Goal: Find specific page/section: Find specific page/section

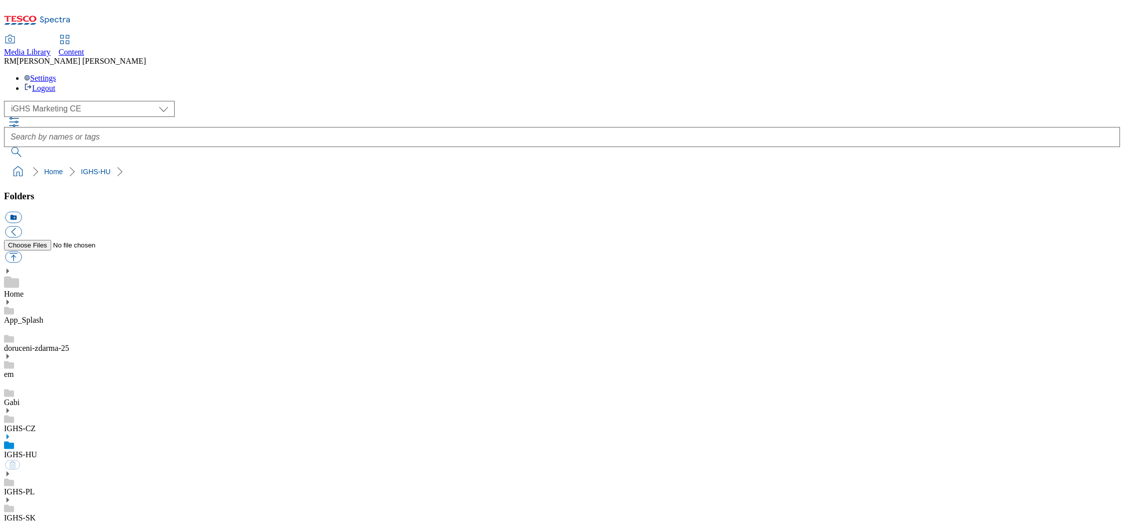
select select "flare-ighs-ce-mktg"
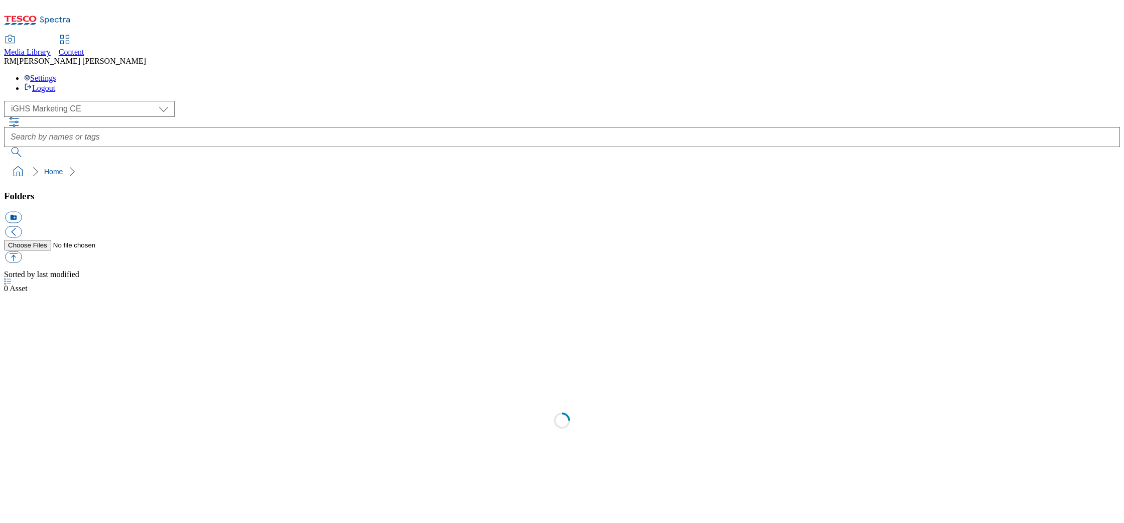
select select "flare-ighs-ce-mktg"
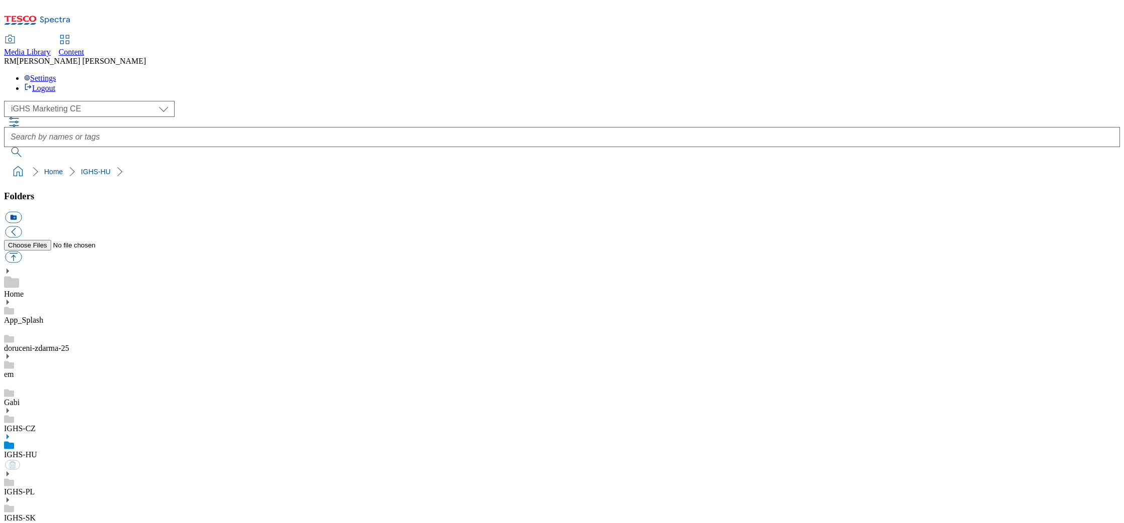
select select "flare-ighs-ce-mktg"
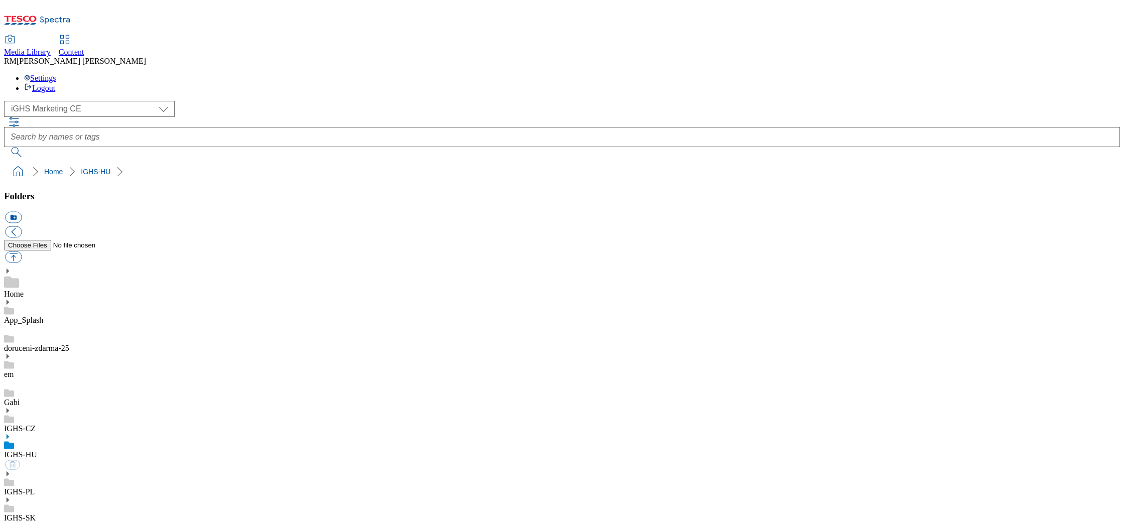
select select "flare-ighs-ce-mktg"
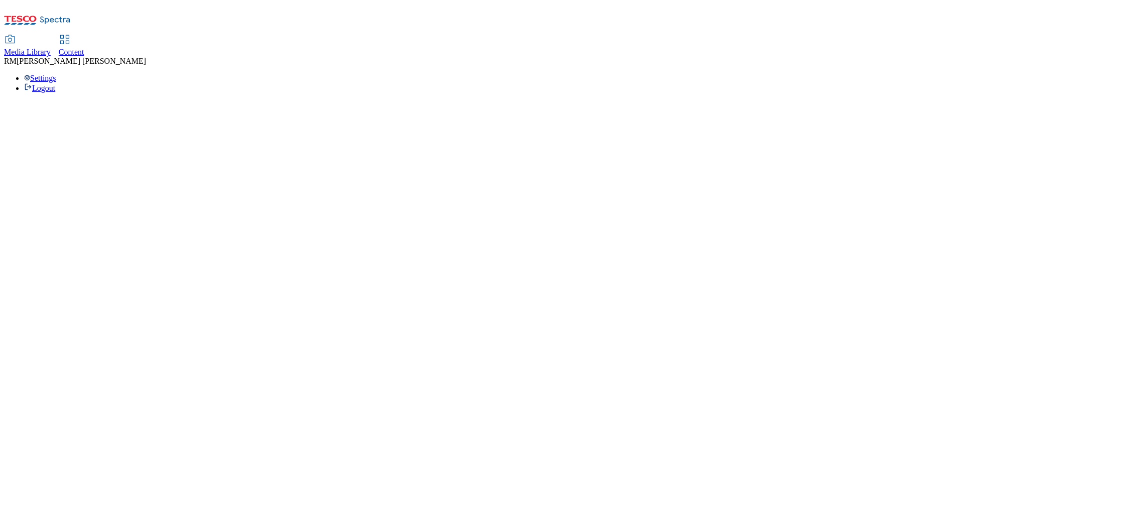
select select "flare-ighs-ce-mktg"
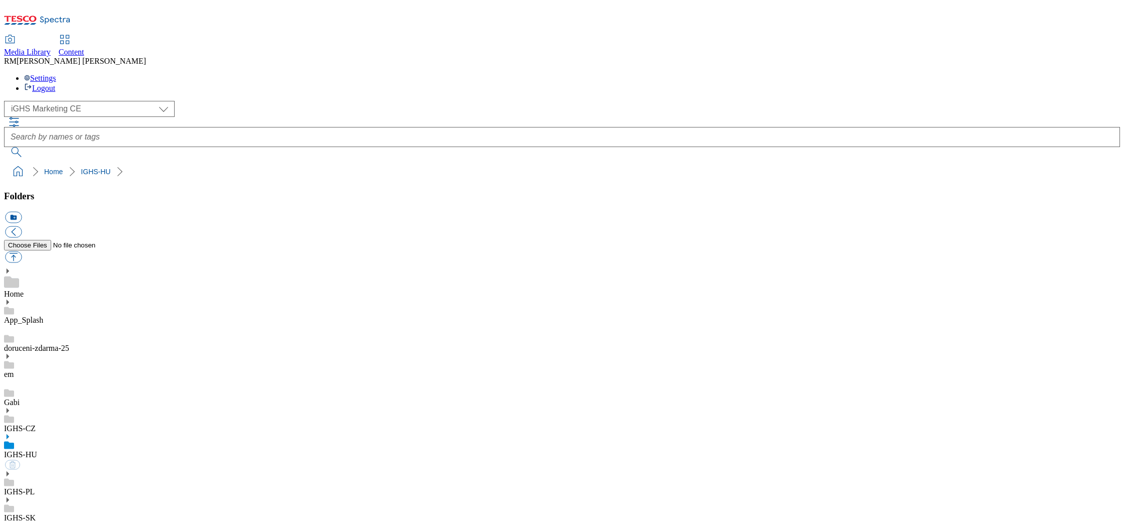
select select "flare-ighs-ce-mktg"
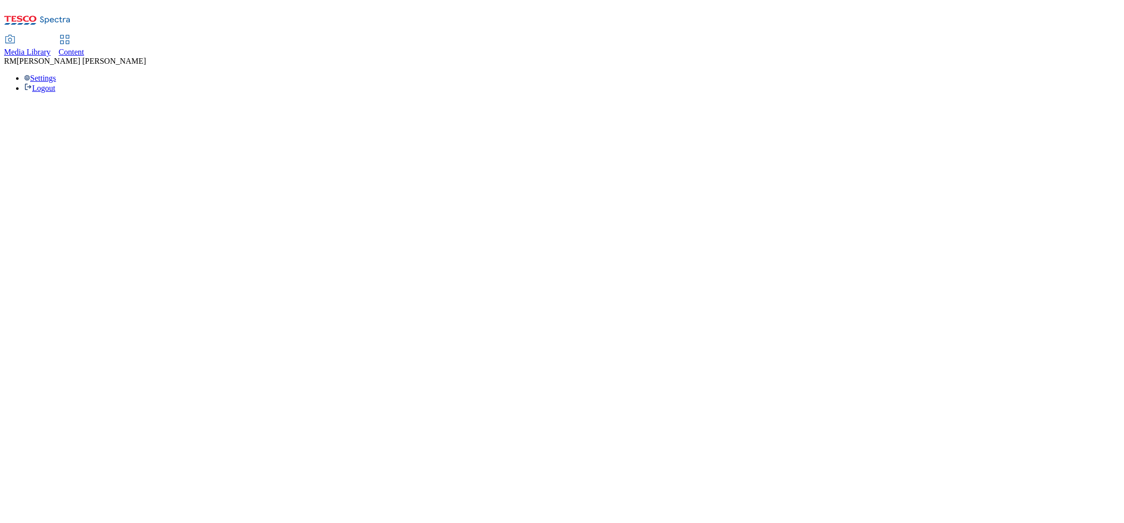
select select "flare-ighs-ce-mktg"
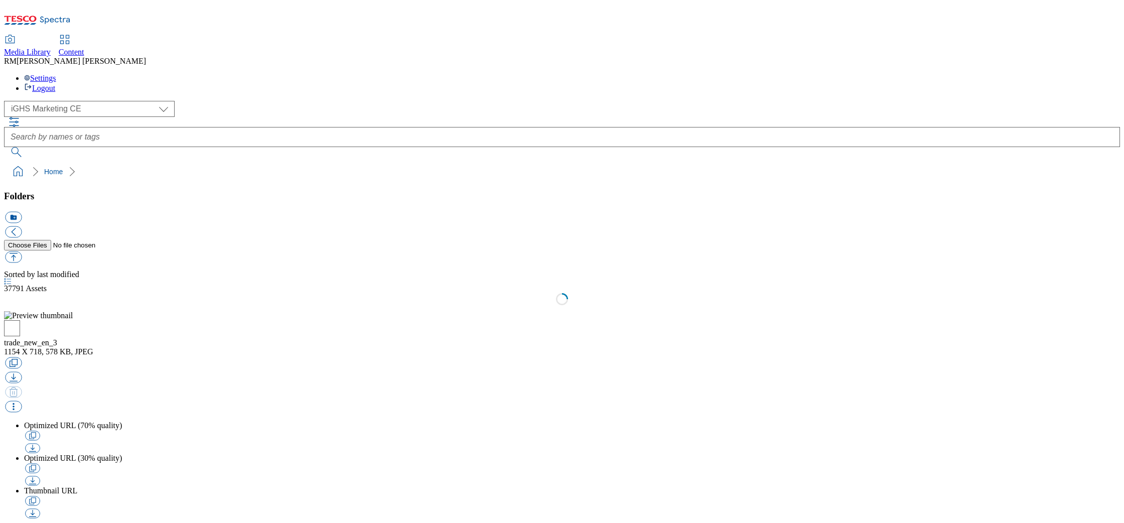
select select "flare-ighs-ce-mktg"
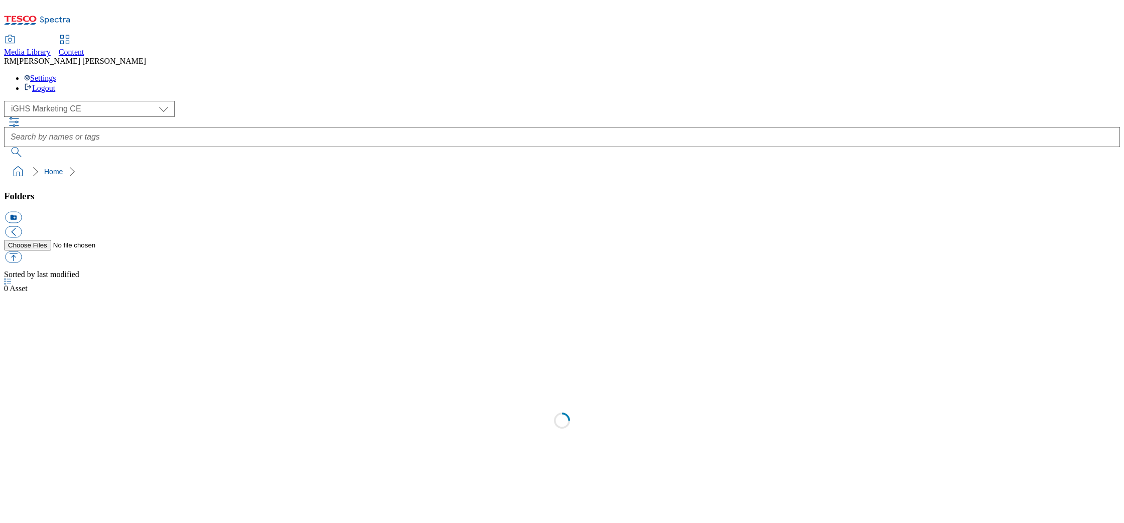
select select "flare-ighs-ce-mktg"
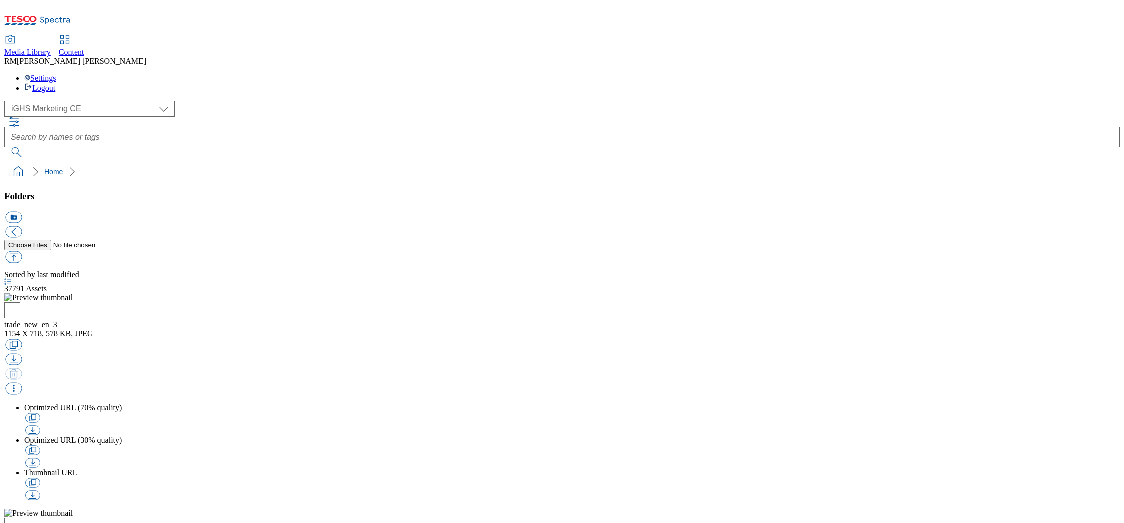
select select "flare-ighs-ce-mktg"
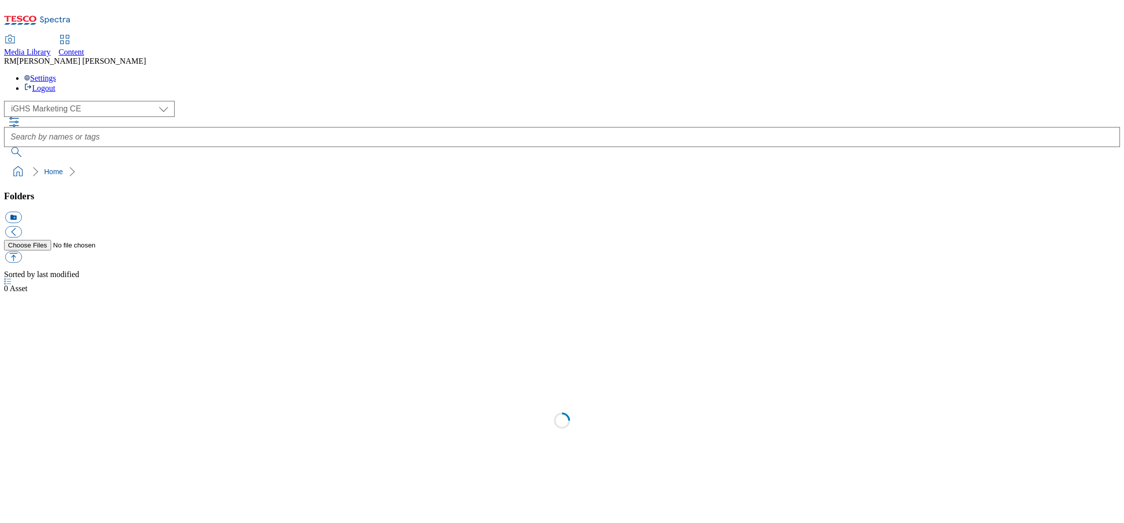
select select "flare-ighs-ce-mktg"
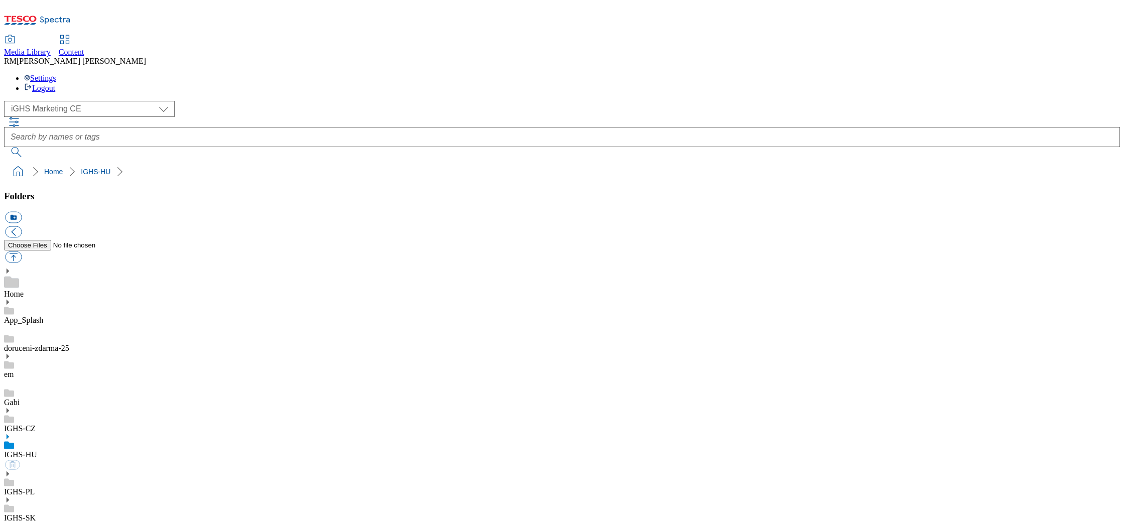
select select "flare-ighs-ce-mktg"
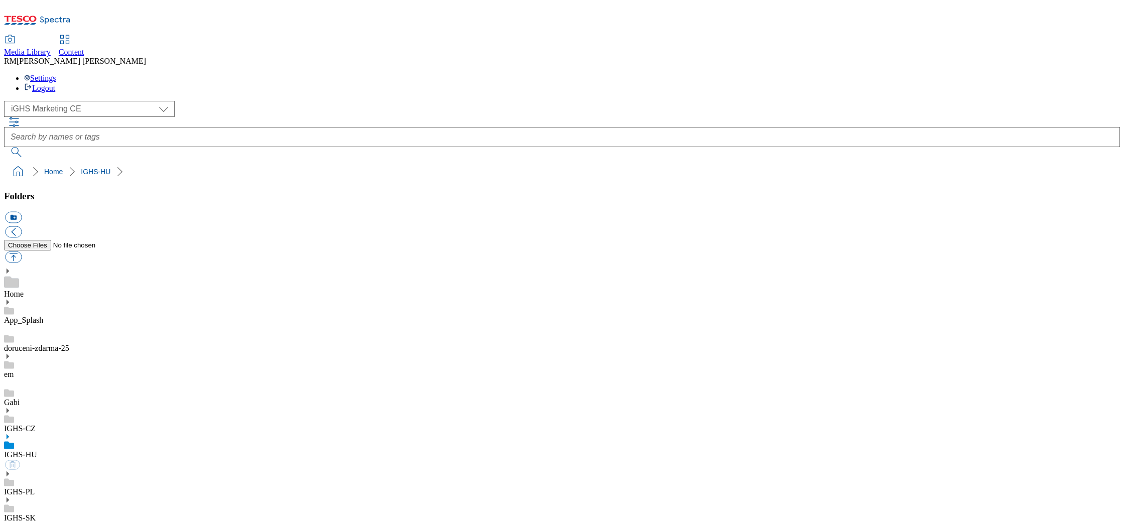
select select "flare-ighs-ce-mktg"
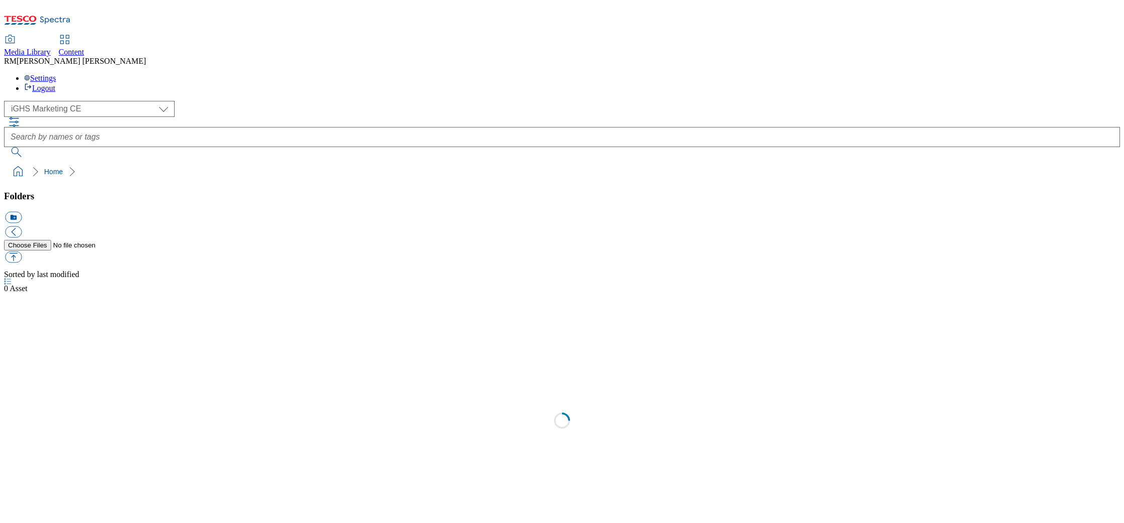
select select "flare-ighs-ce-mktg"
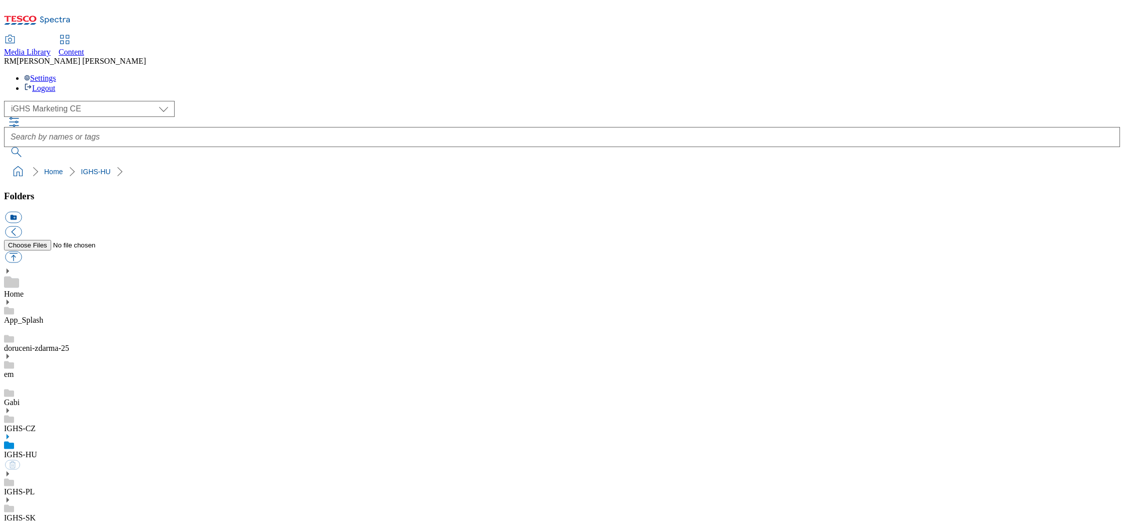
select select "flare-ighs-ce-mktg"
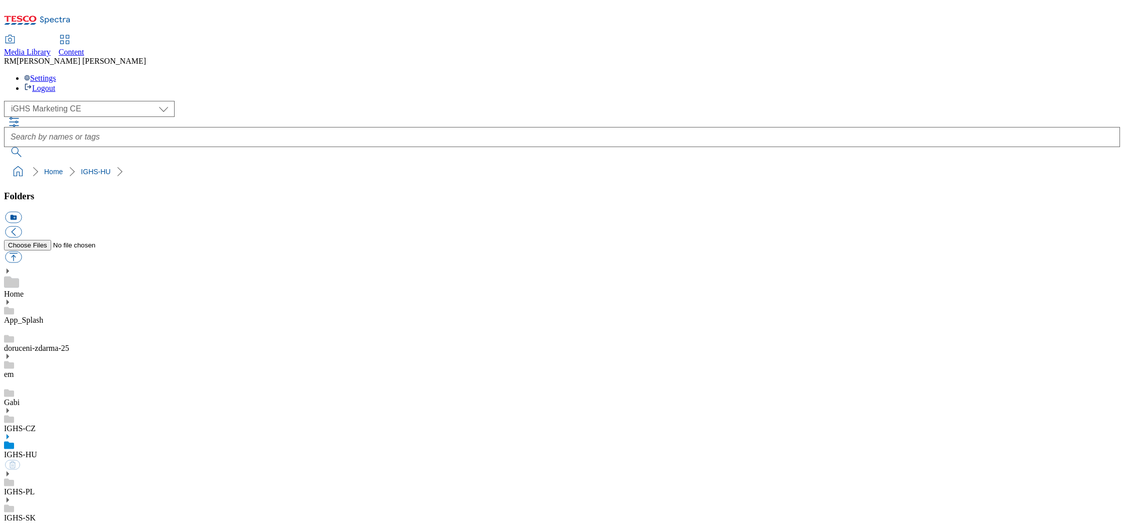
select select "flare-ighs-ce-mktg"
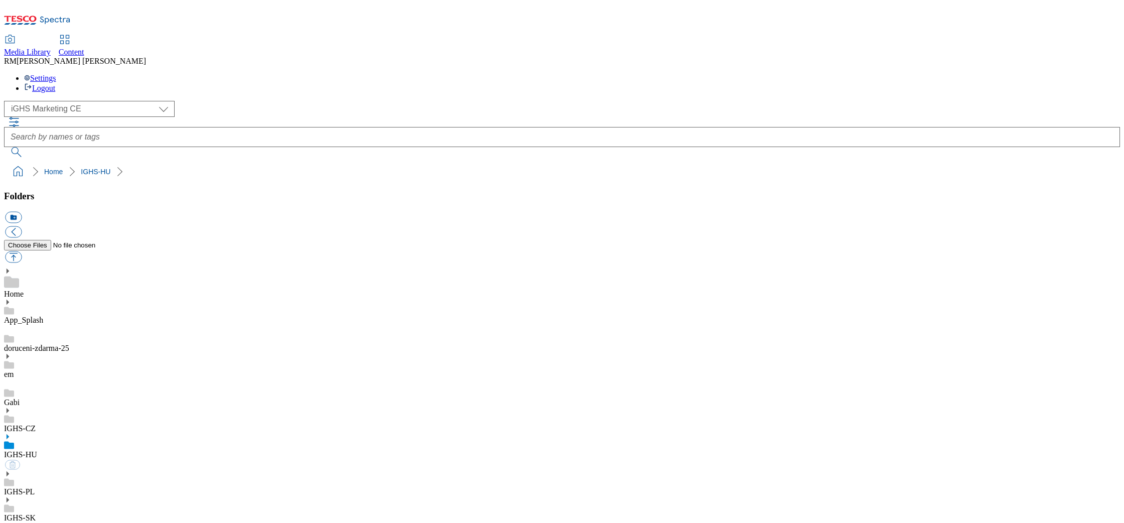
select select "flare-ighs-ce-mktg"
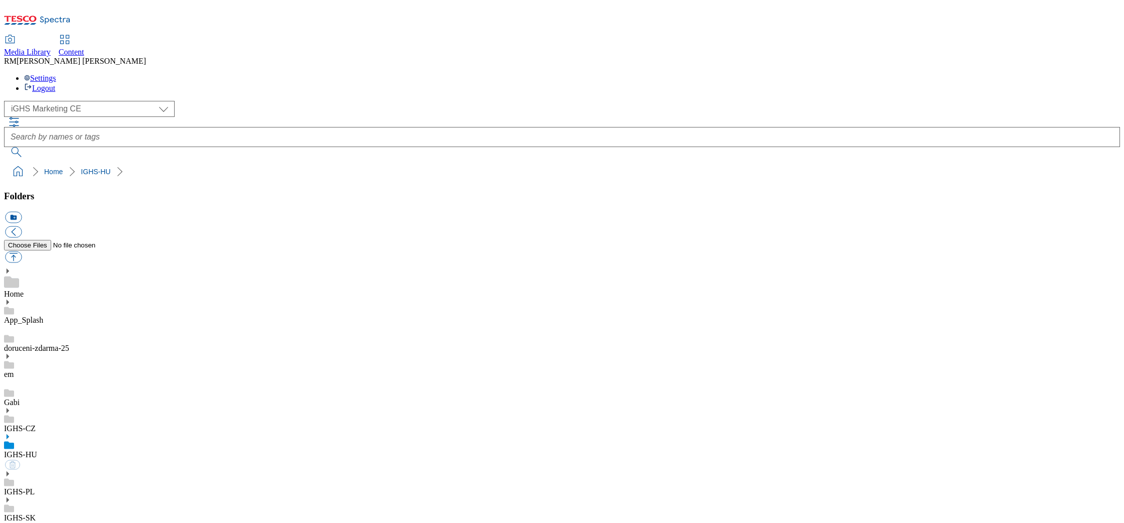
select select "flare-ighs-ce-mktg"
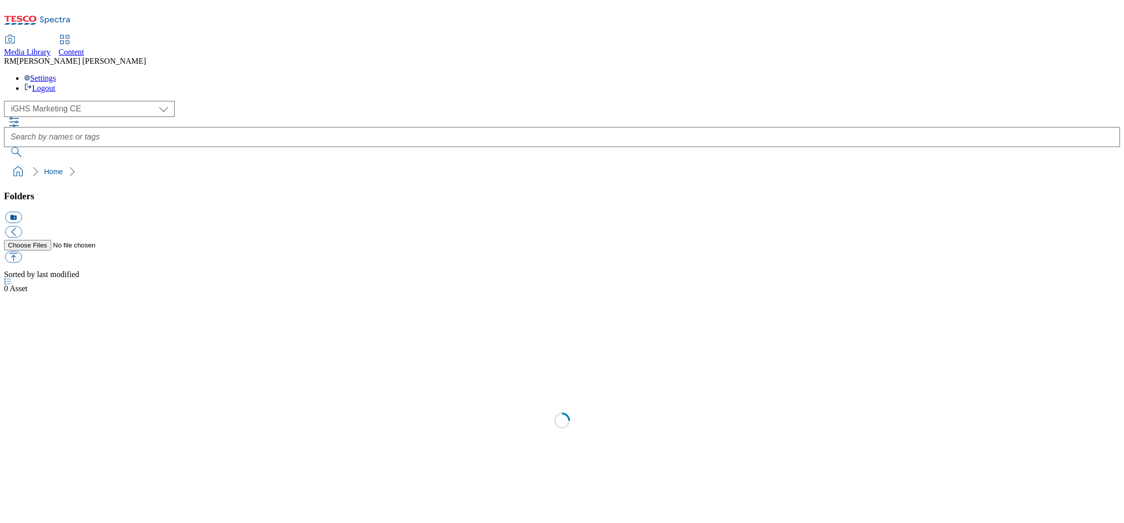
select select "flare-ighs-ce-mktg"
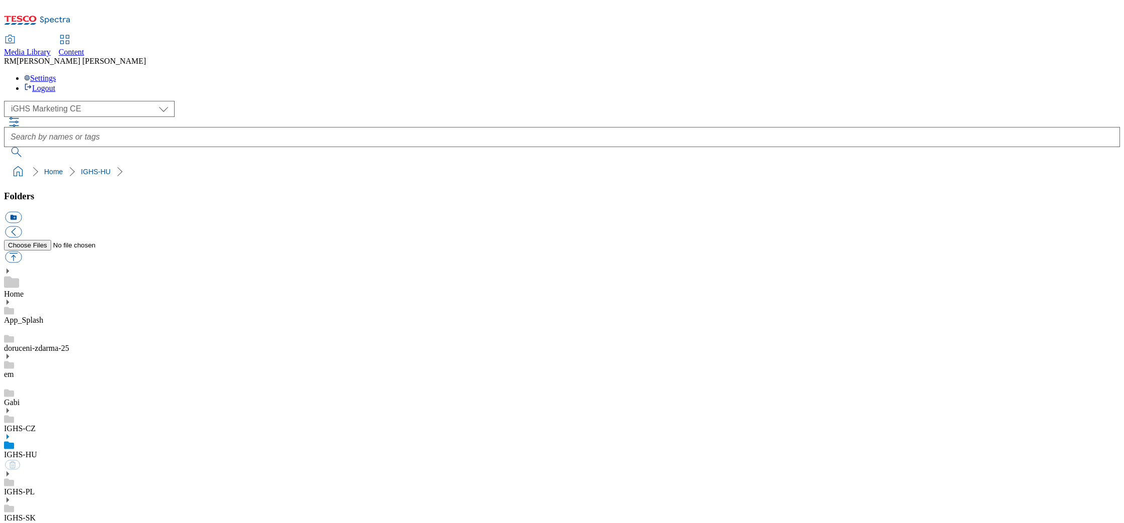
select select "flare-ighs-ce-mktg"
